Goal: Task Accomplishment & Management: Manage account settings

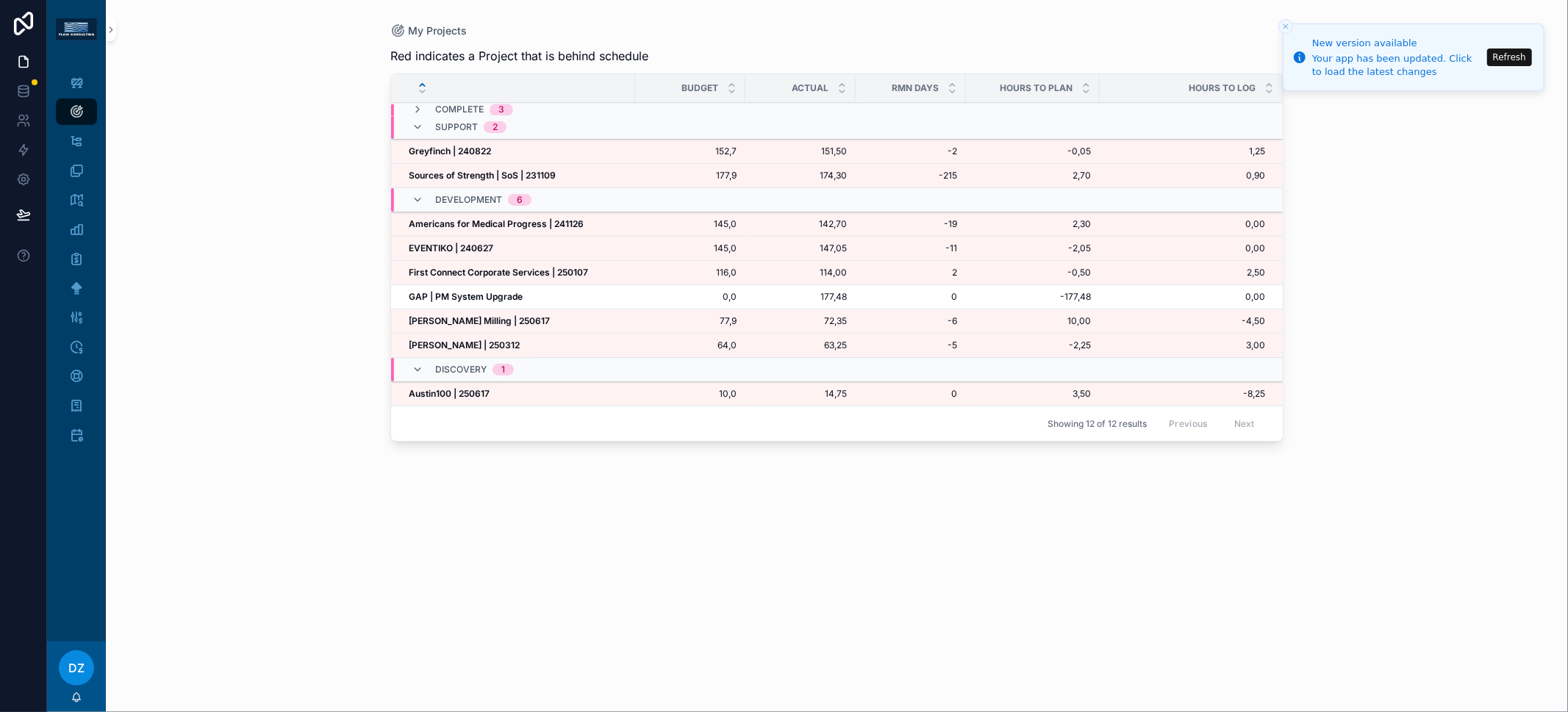
click at [472, 344] on strong "[PERSON_NAME] | 250312" at bounding box center [464, 345] width 111 height 11
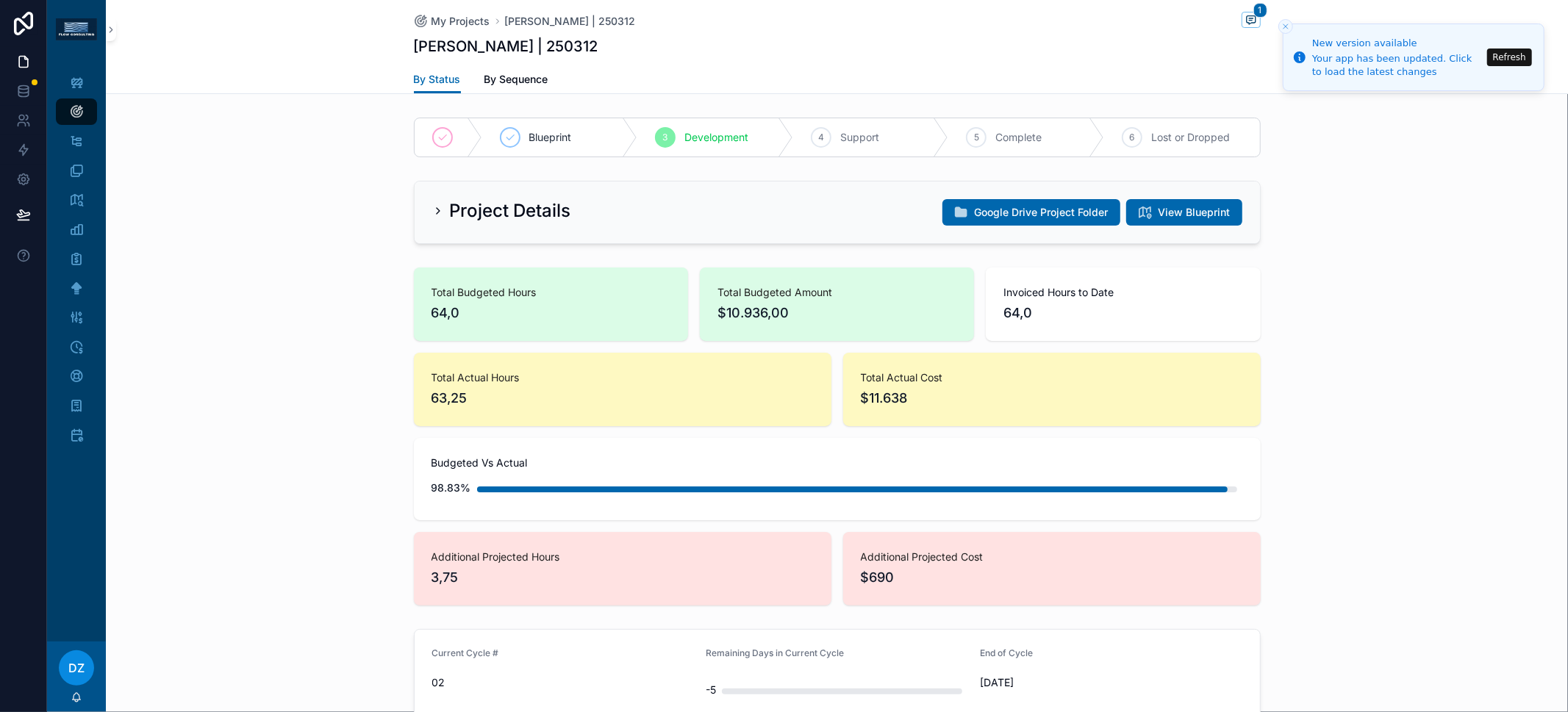
scroll to position [559, 0]
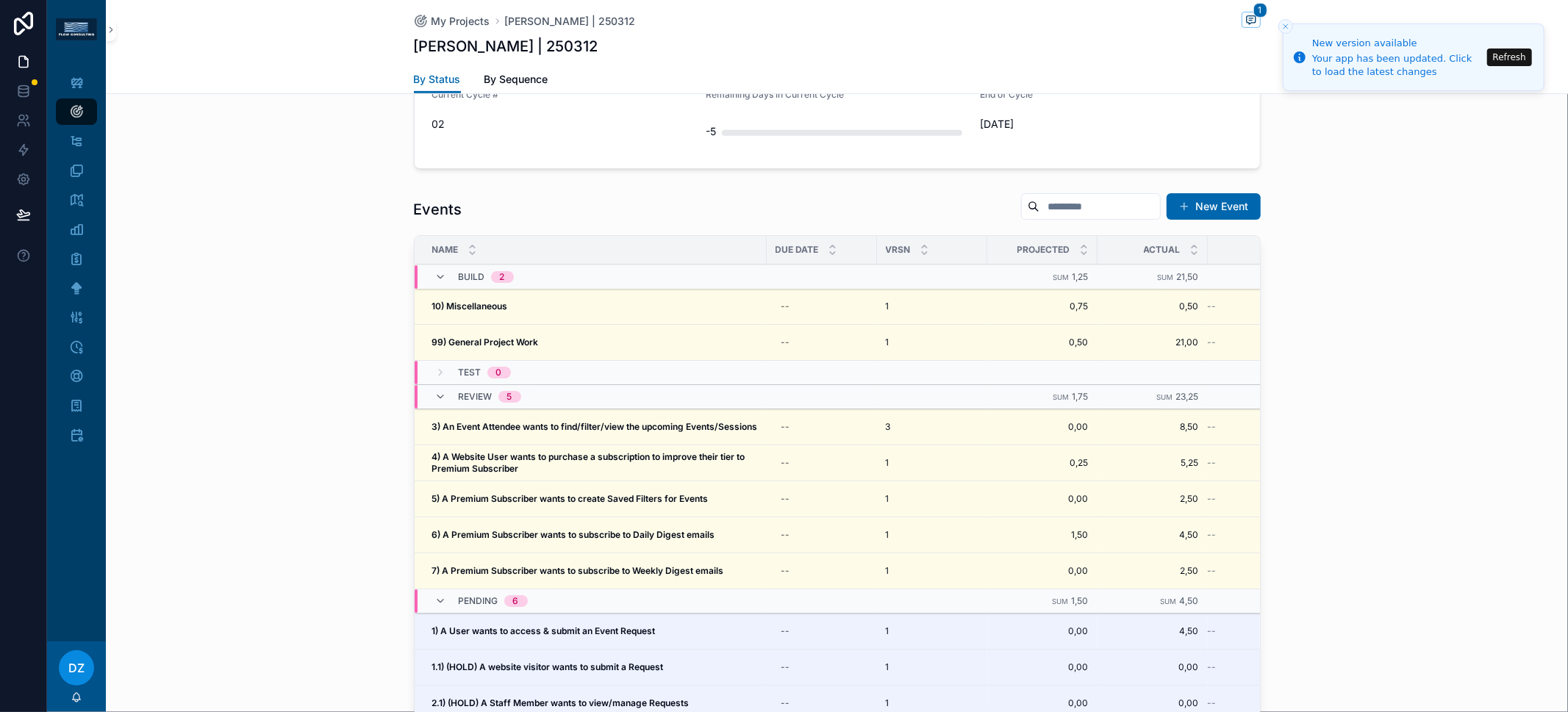
click at [505, 303] on div "10) Miscellaneous 10) Miscellaneous" at bounding box center [594, 306] width 325 height 12
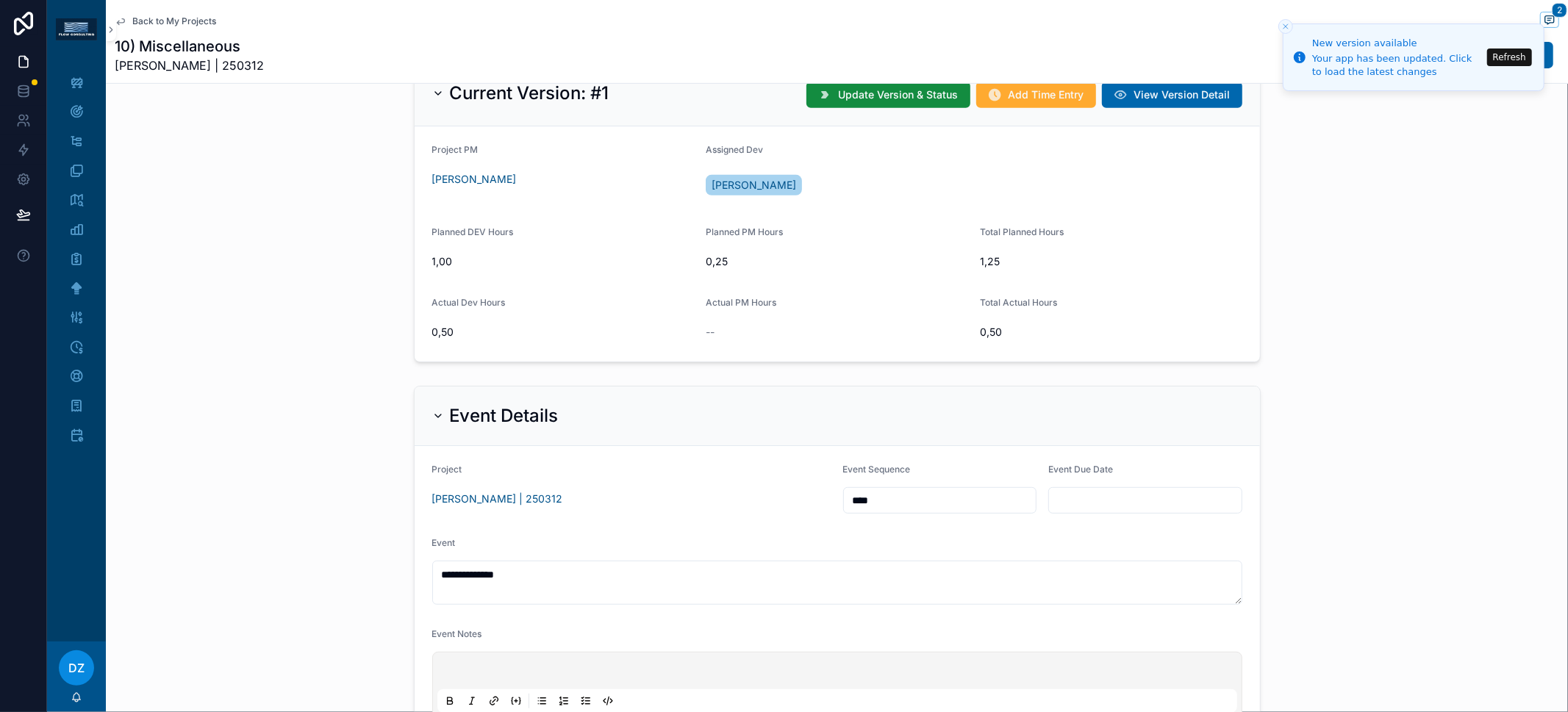
scroll to position [1062, 0]
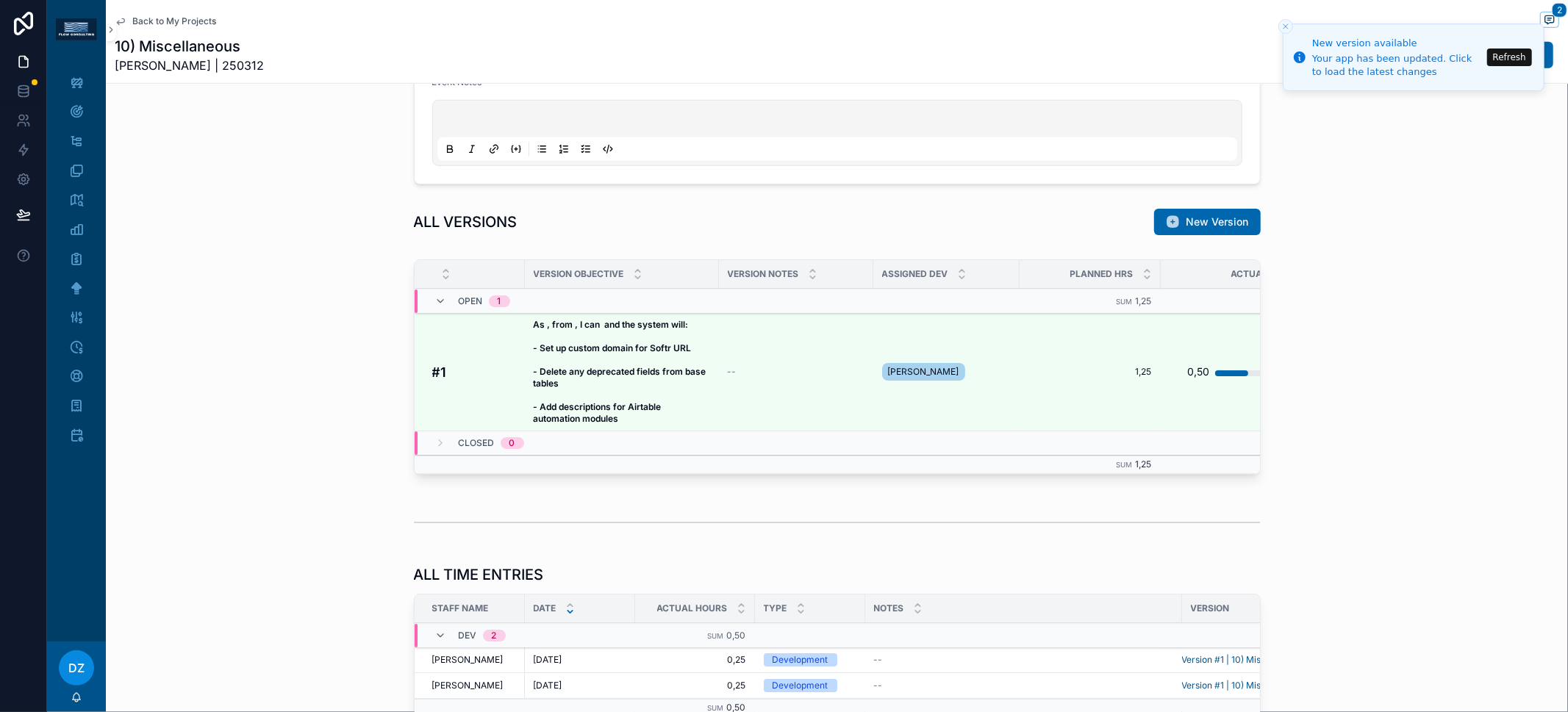
click at [649, 354] on span "As , from , I can and the system will: - Set up custom domain for Softr URL - D…" at bounding box center [621, 371] width 177 height 106
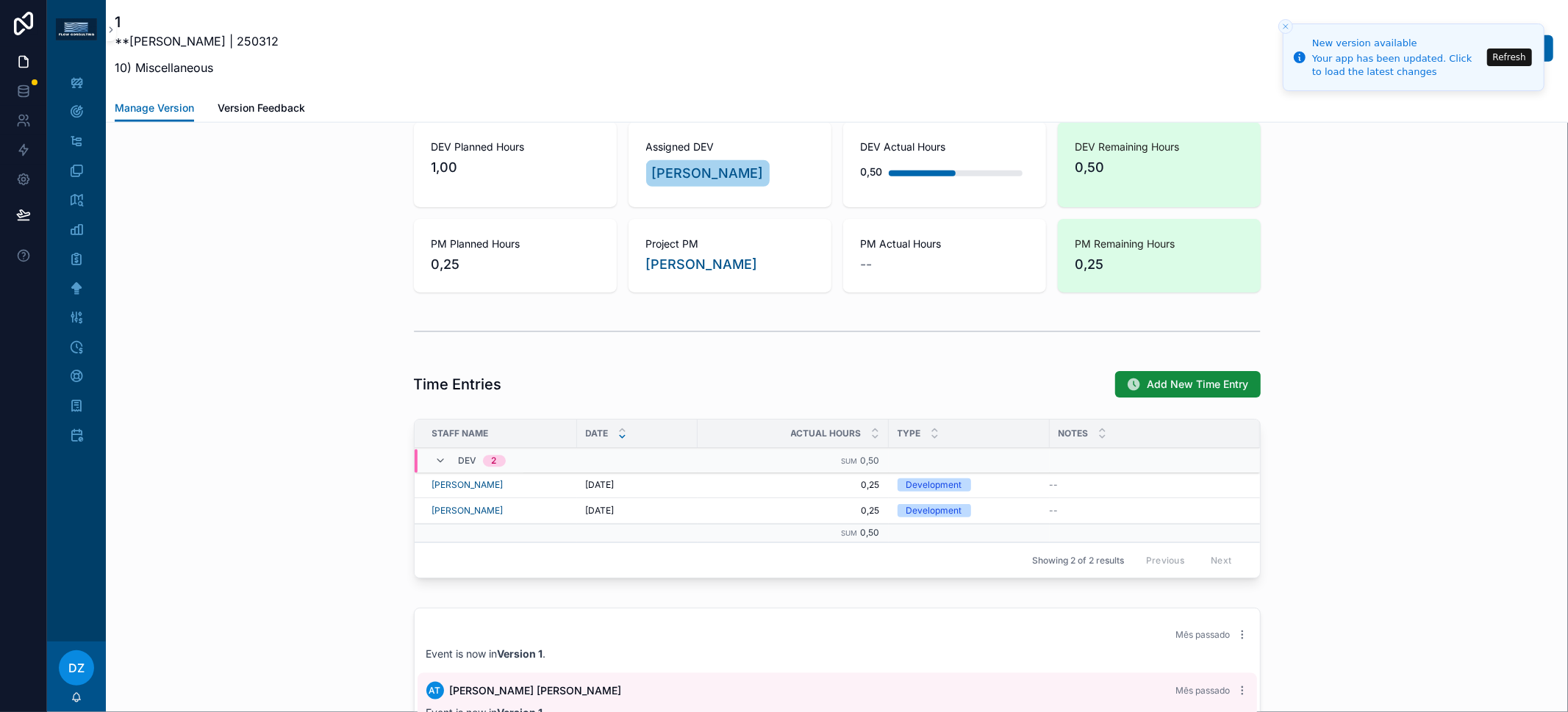
scroll to position [1133, 0]
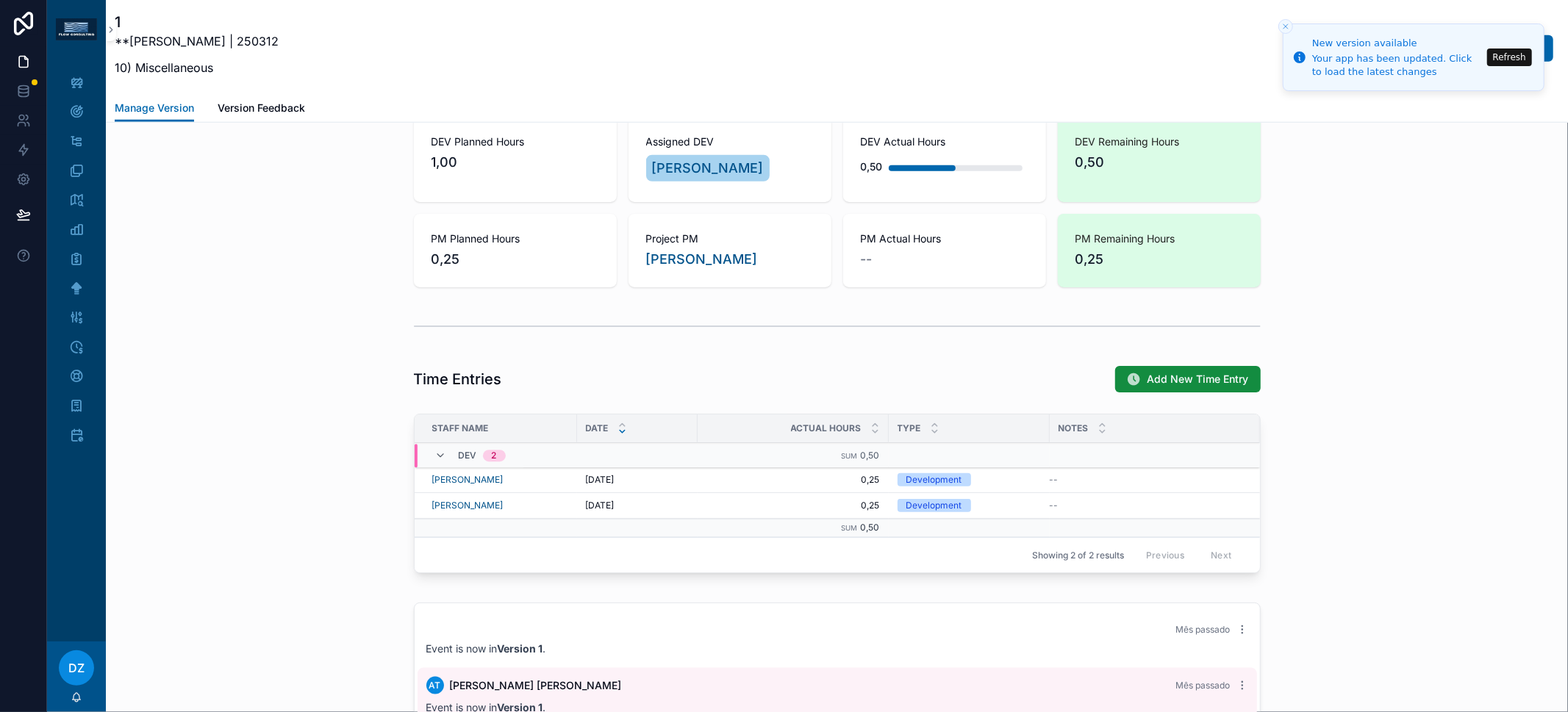
click at [1160, 372] on span "Add New Time Entry" at bounding box center [1198, 380] width 101 height 14
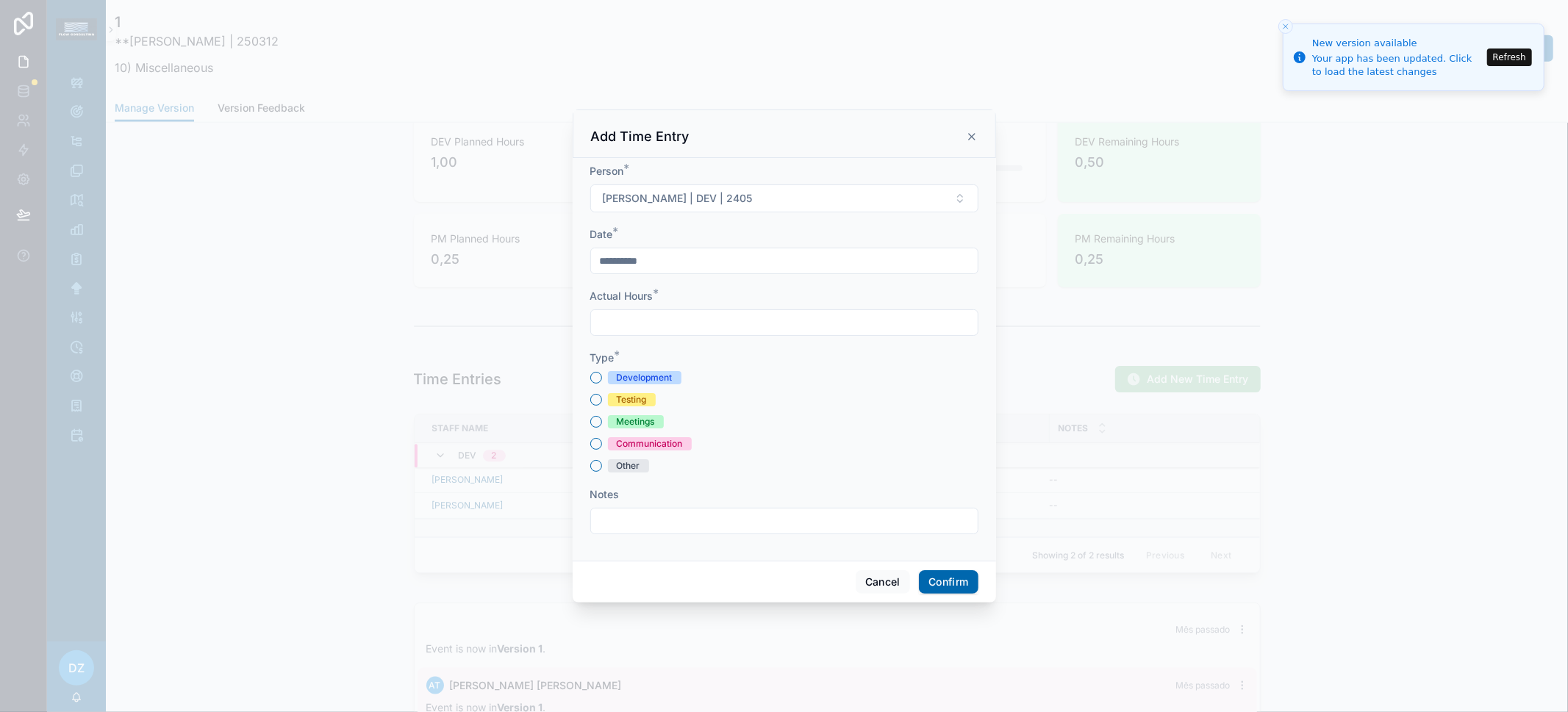
click at [654, 421] on div "Meetings" at bounding box center [636, 421] width 38 height 14
click at [601, 421] on button "Meetings" at bounding box center [595, 421] width 12 height 12
click at [655, 317] on input "text" at bounding box center [784, 322] width 387 height 21
type input "****"
click at [668, 524] on input "text" at bounding box center [784, 521] width 387 height 21
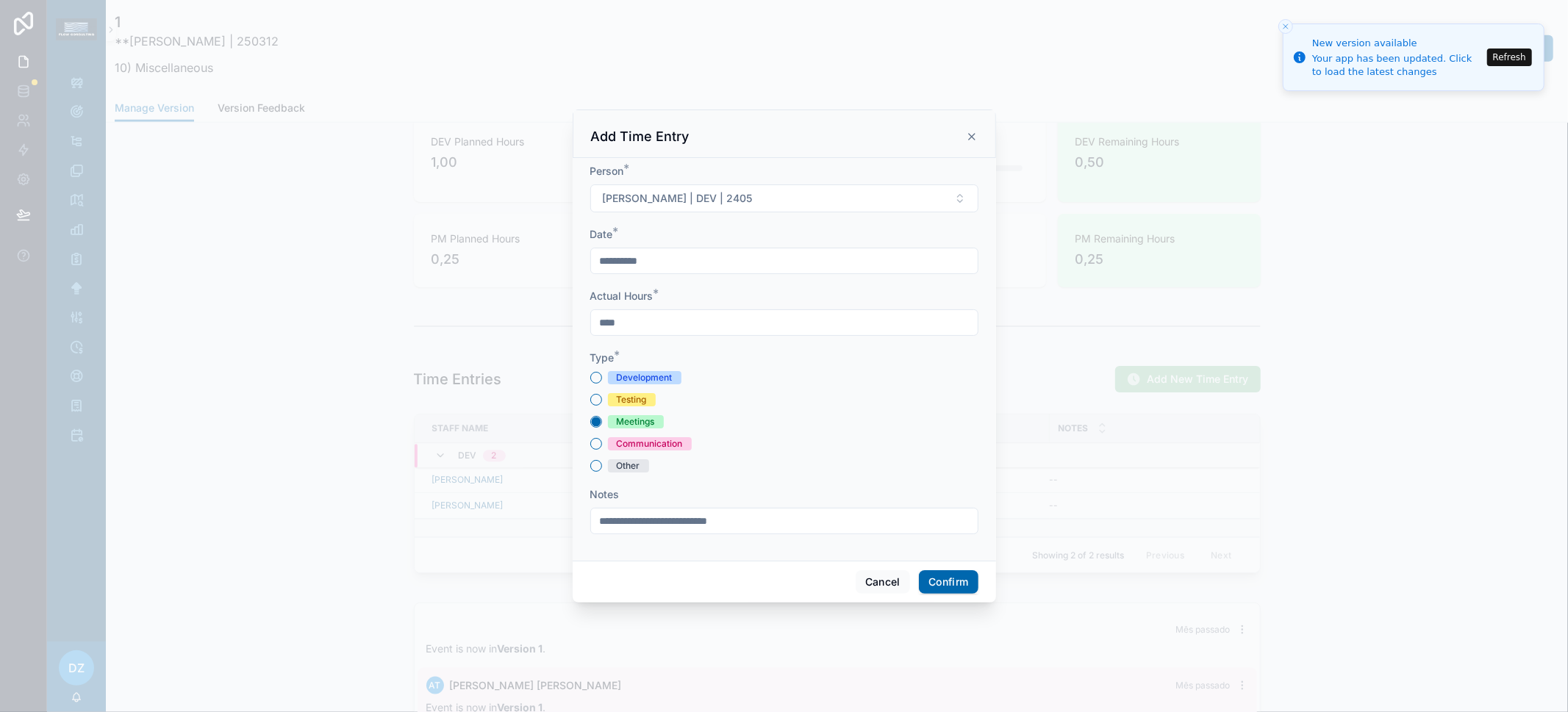
click at [668, 524] on input "**********" at bounding box center [784, 521] width 387 height 21
click at [672, 523] on input "**********" at bounding box center [784, 521] width 387 height 21
type input "**********"
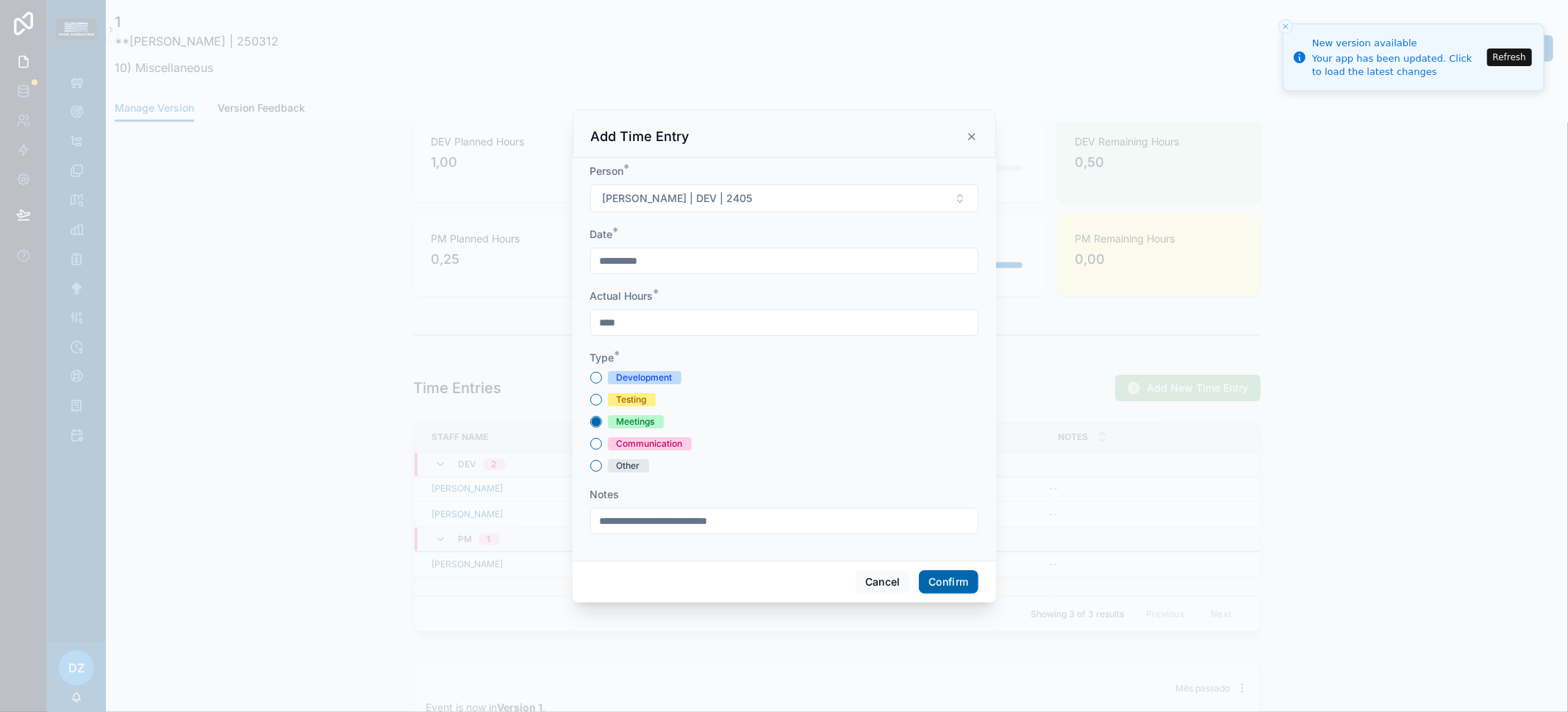
click at [945, 585] on button "Confirm" at bounding box center [948, 582] width 59 height 24
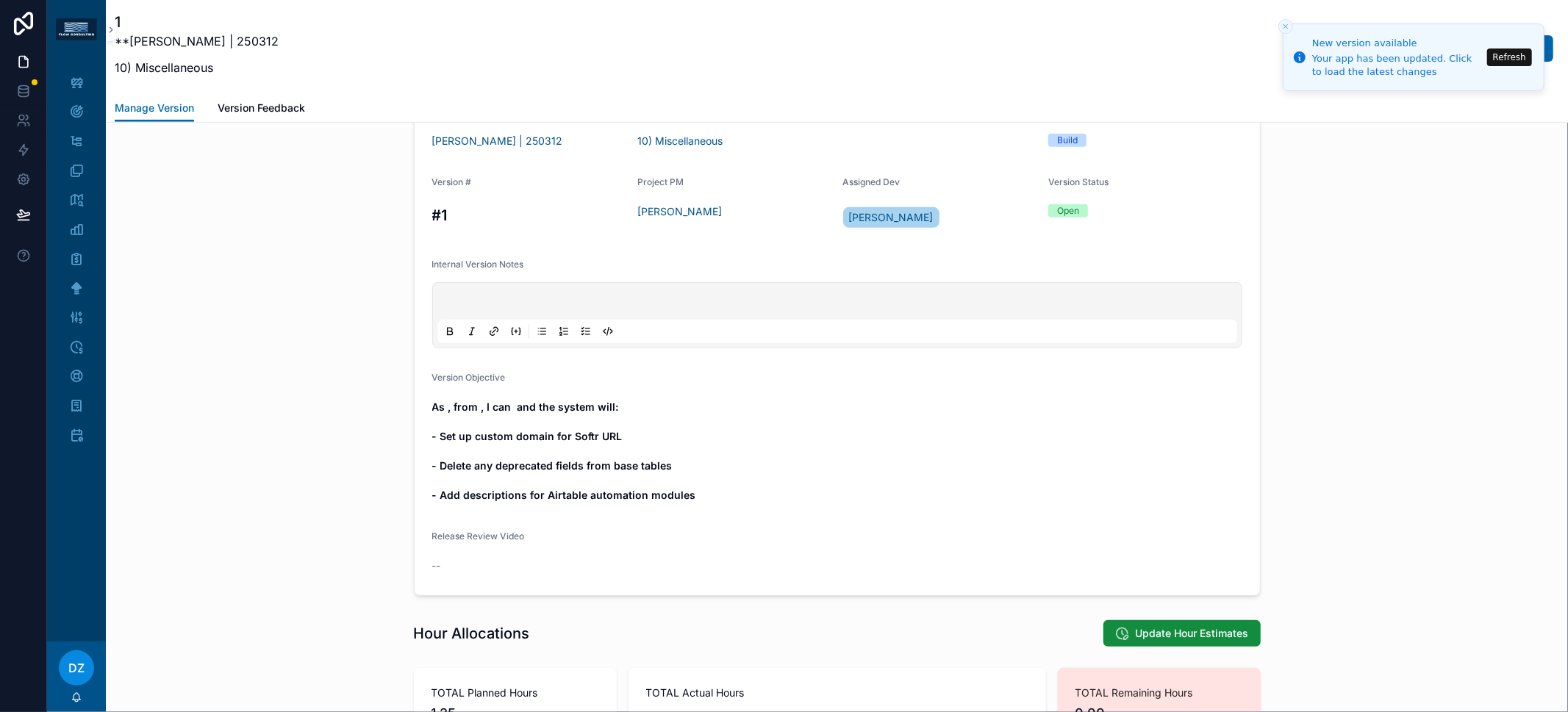
scroll to position [356, 0]
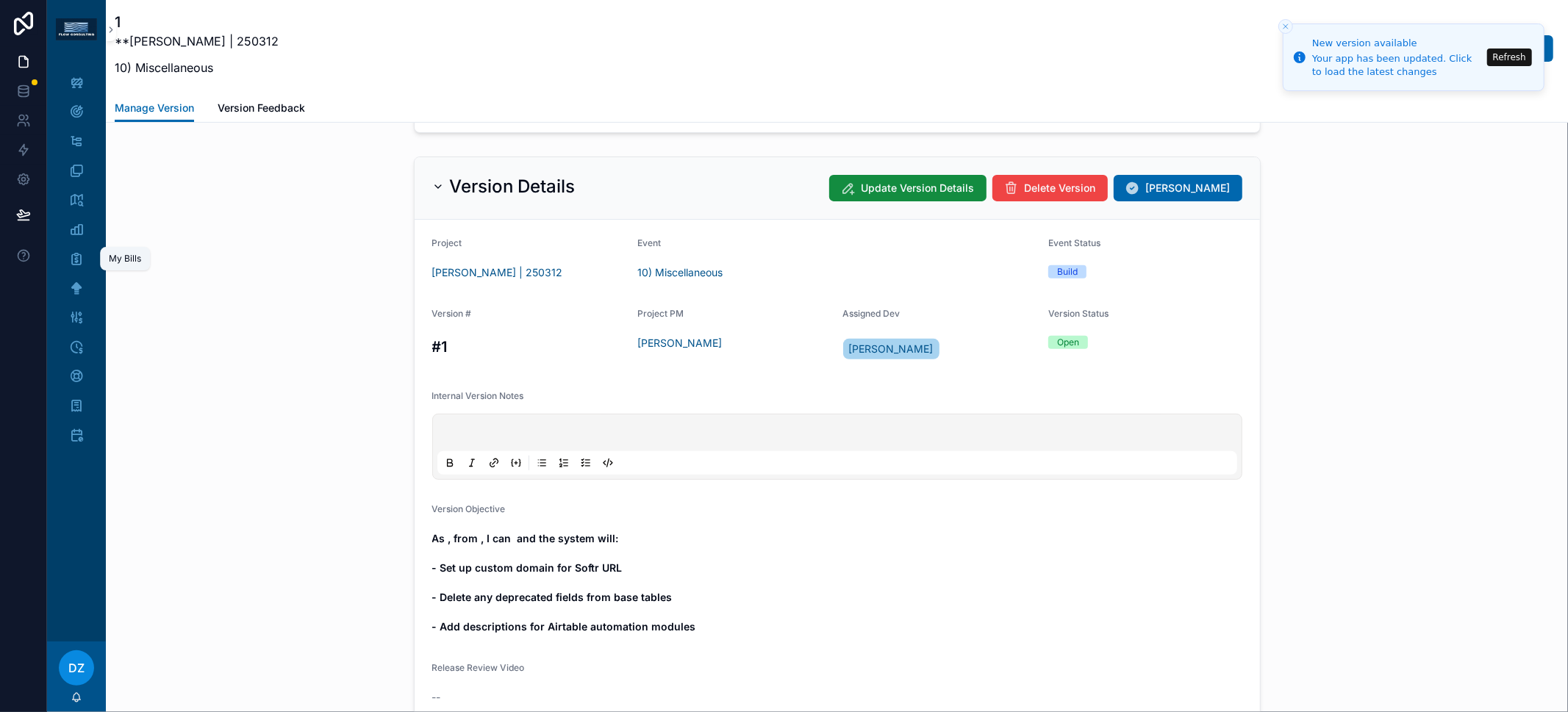
click at [79, 262] on icon "scrollable content" at bounding box center [76, 258] width 14 height 14
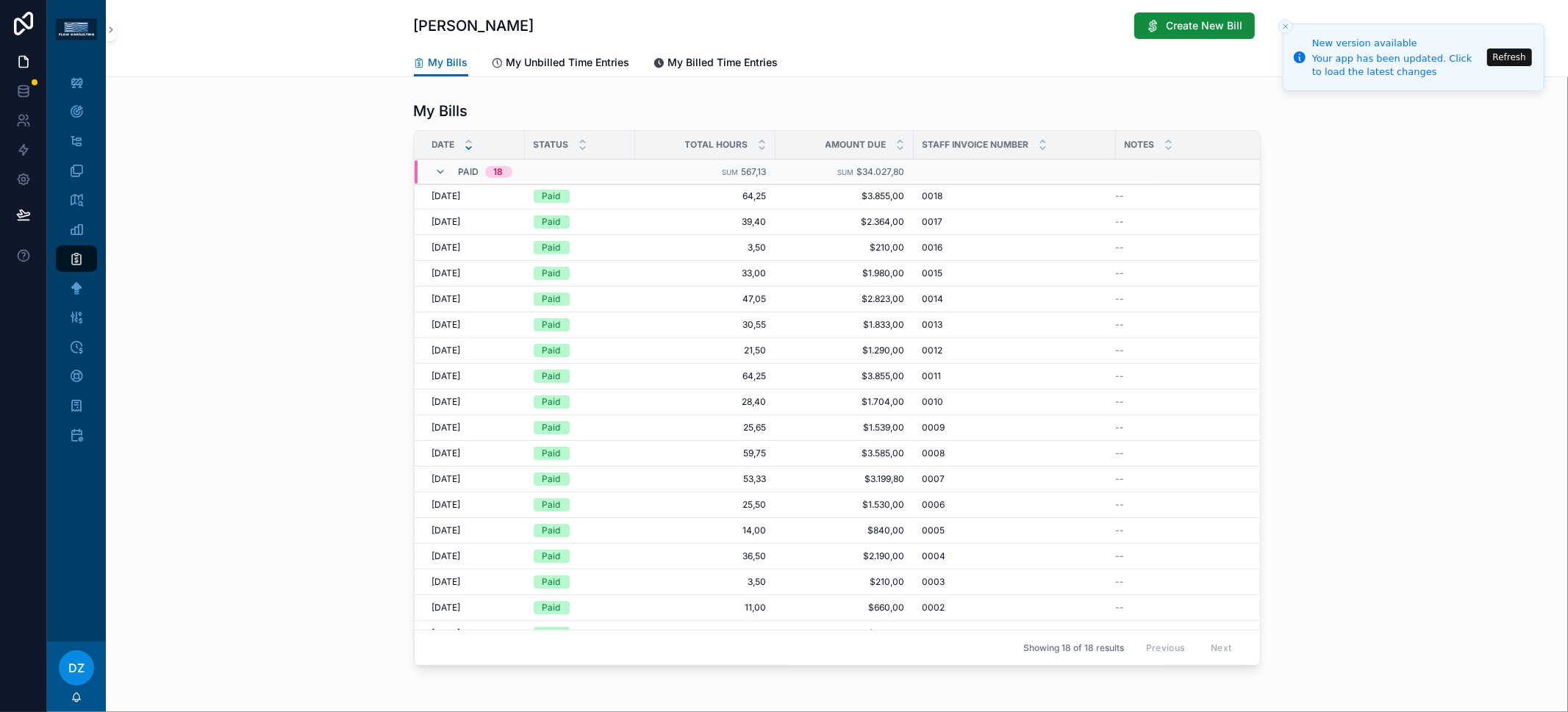
click at [524, 71] on link "My Unbilled Time Entries" at bounding box center [561, 63] width 139 height 29
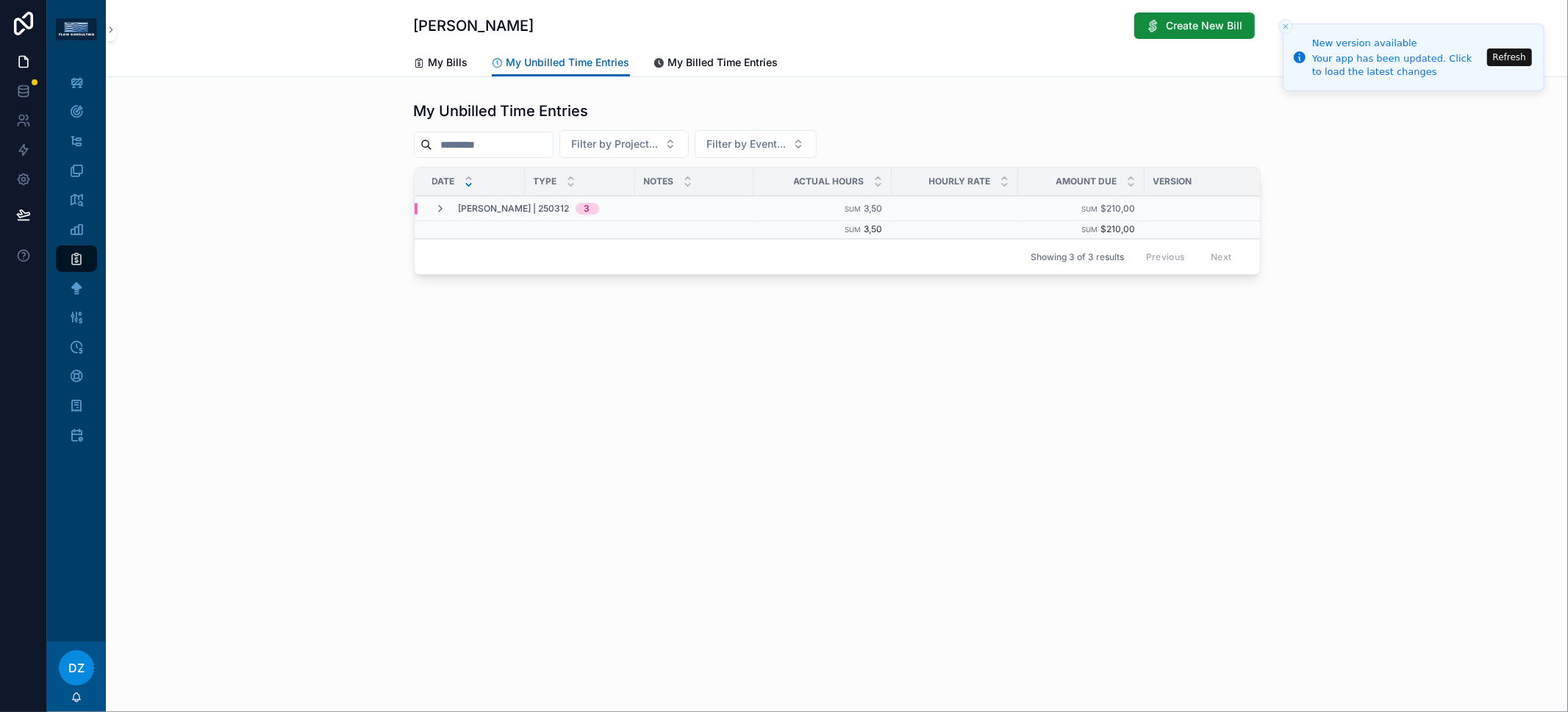
click at [431, 212] on div "[PERSON_NAME] | 250312 3" at bounding box center [517, 209] width 199 height 12
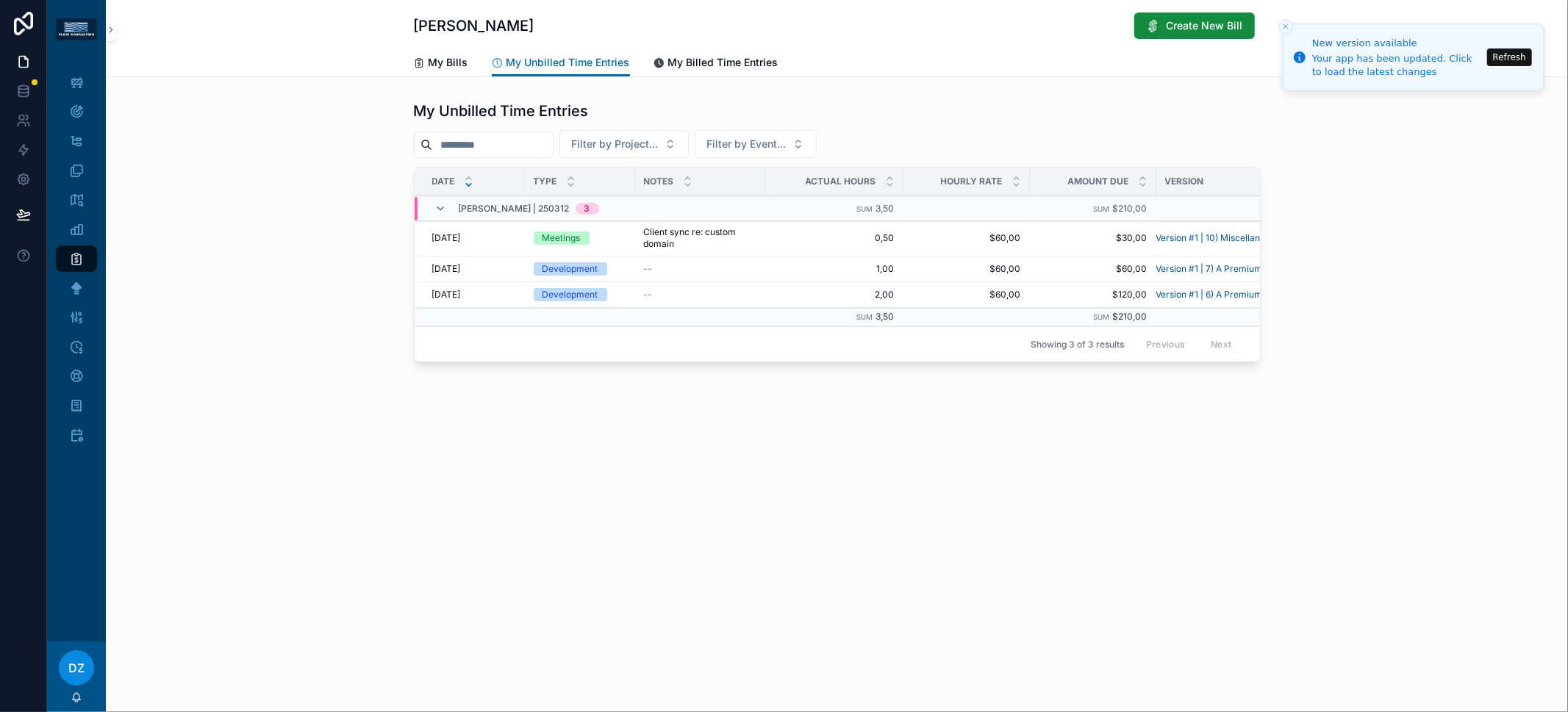
click at [435, 211] on icon "scrollable content" at bounding box center [440, 209] width 12 height 12
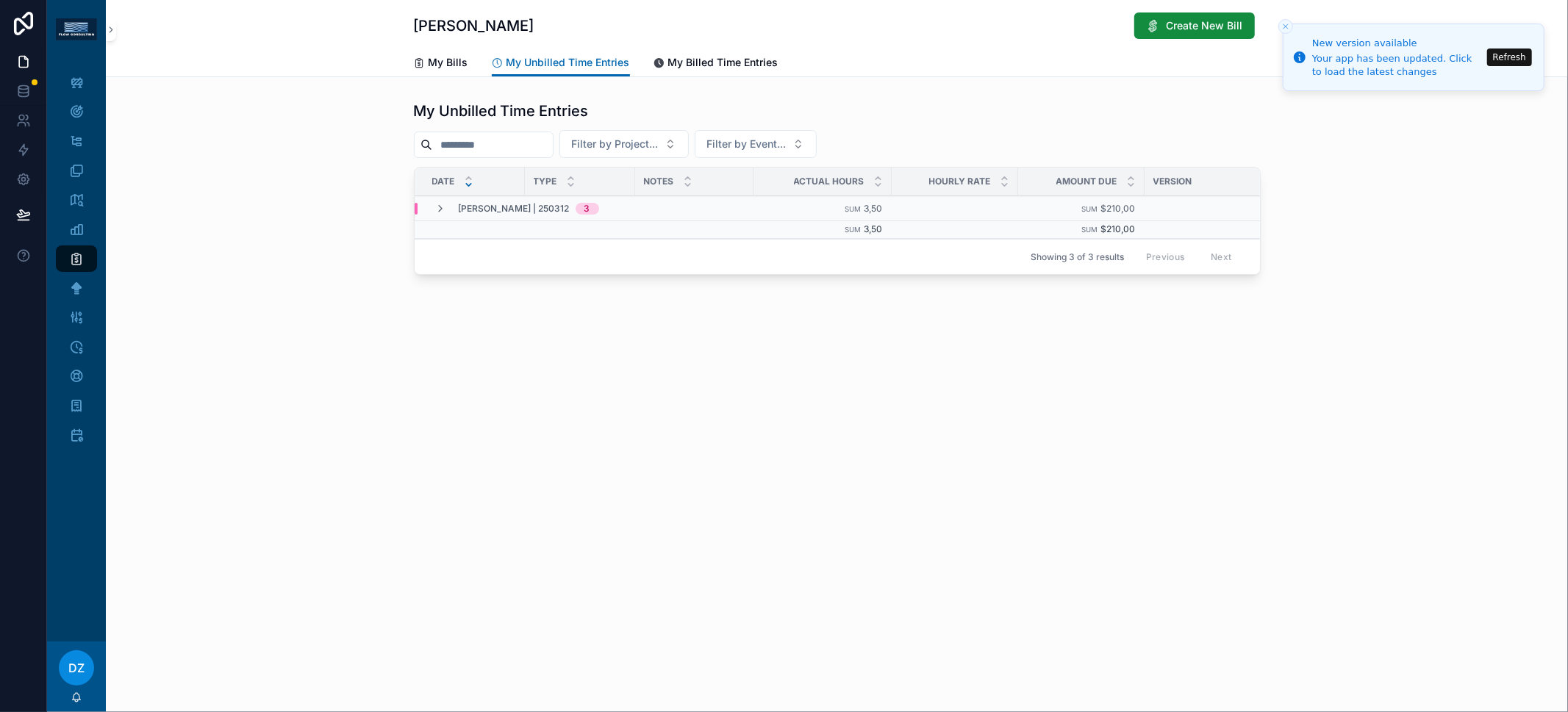
click at [466, 63] on span "My Bills" at bounding box center [448, 63] width 40 height 14
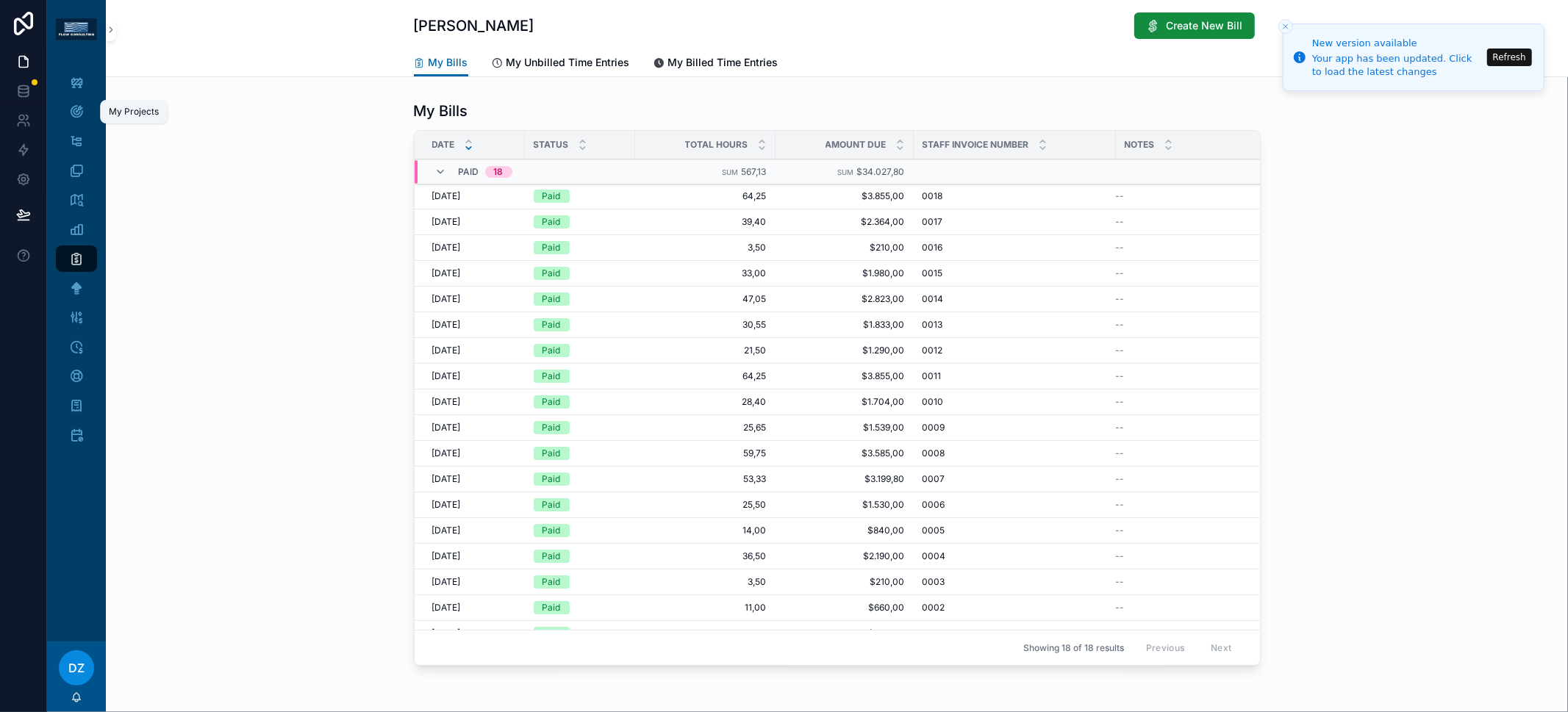
click at [80, 115] on icon "scrollable content" at bounding box center [76, 111] width 14 height 14
